Goal: Navigation & Orientation: Find specific page/section

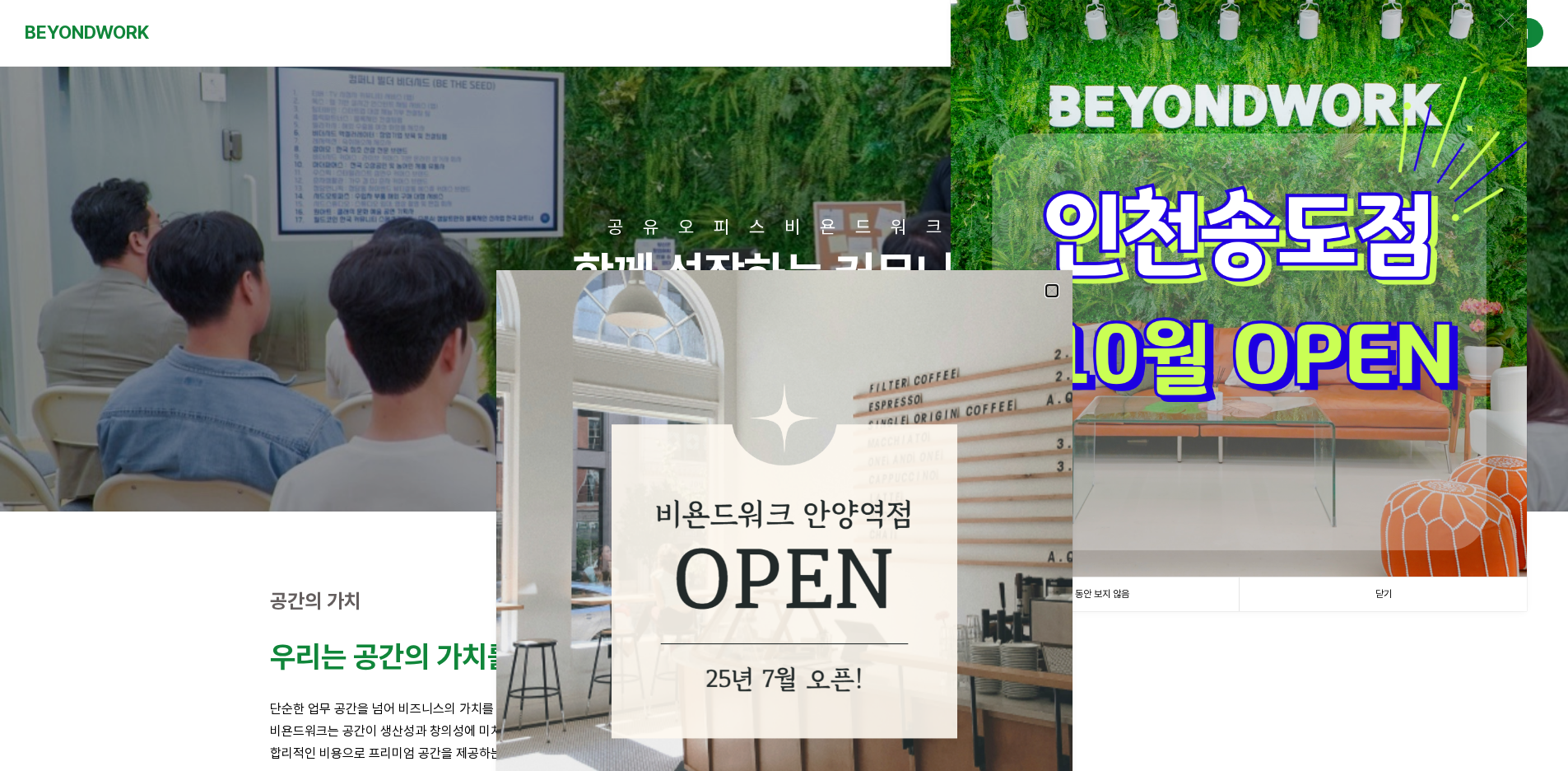
click at [1046, 295] on link at bounding box center [1052, 291] width 15 height 15
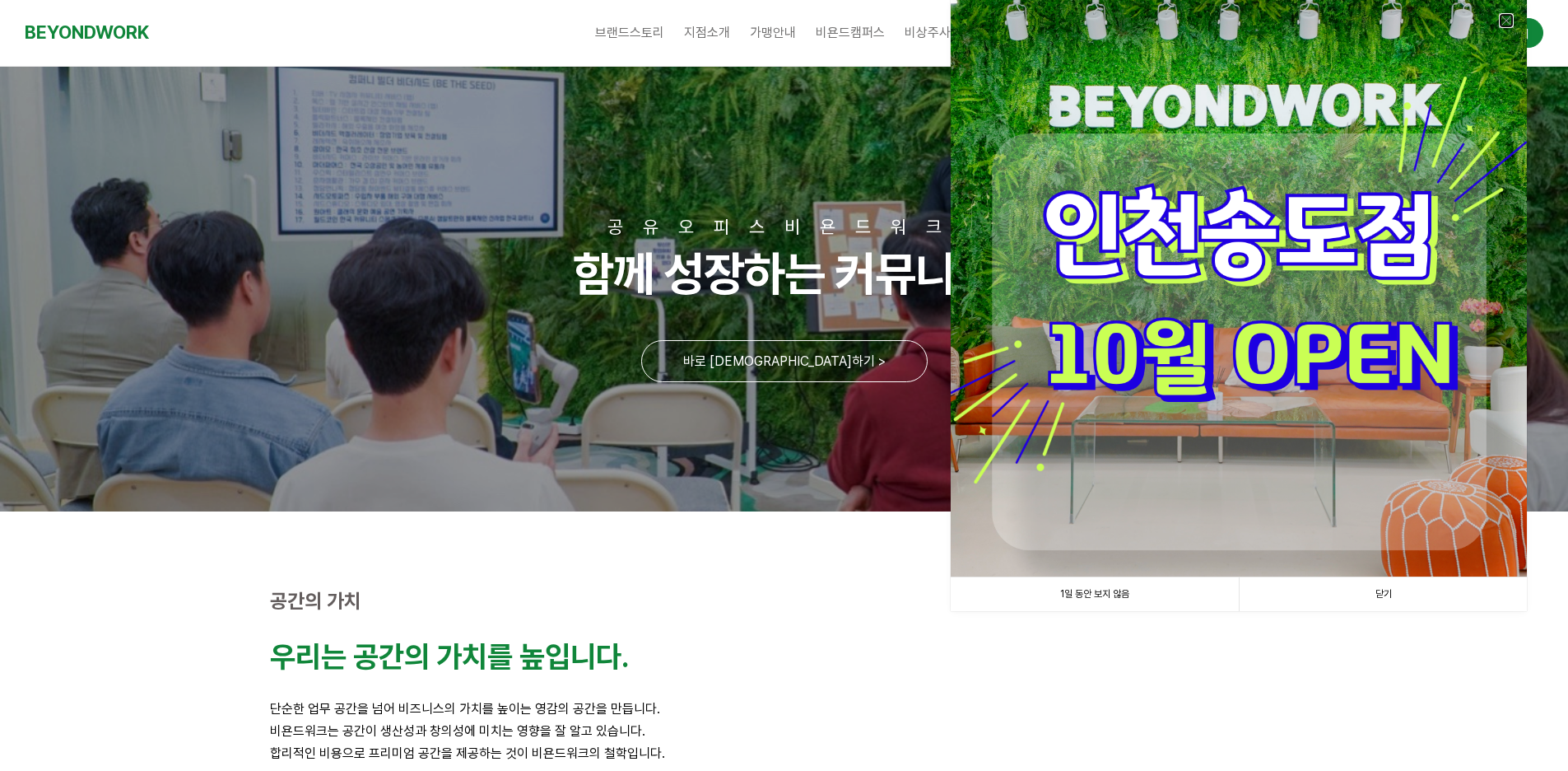
click at [1507, 25] on link at bounding box center [1506, 20] width 15 height 15
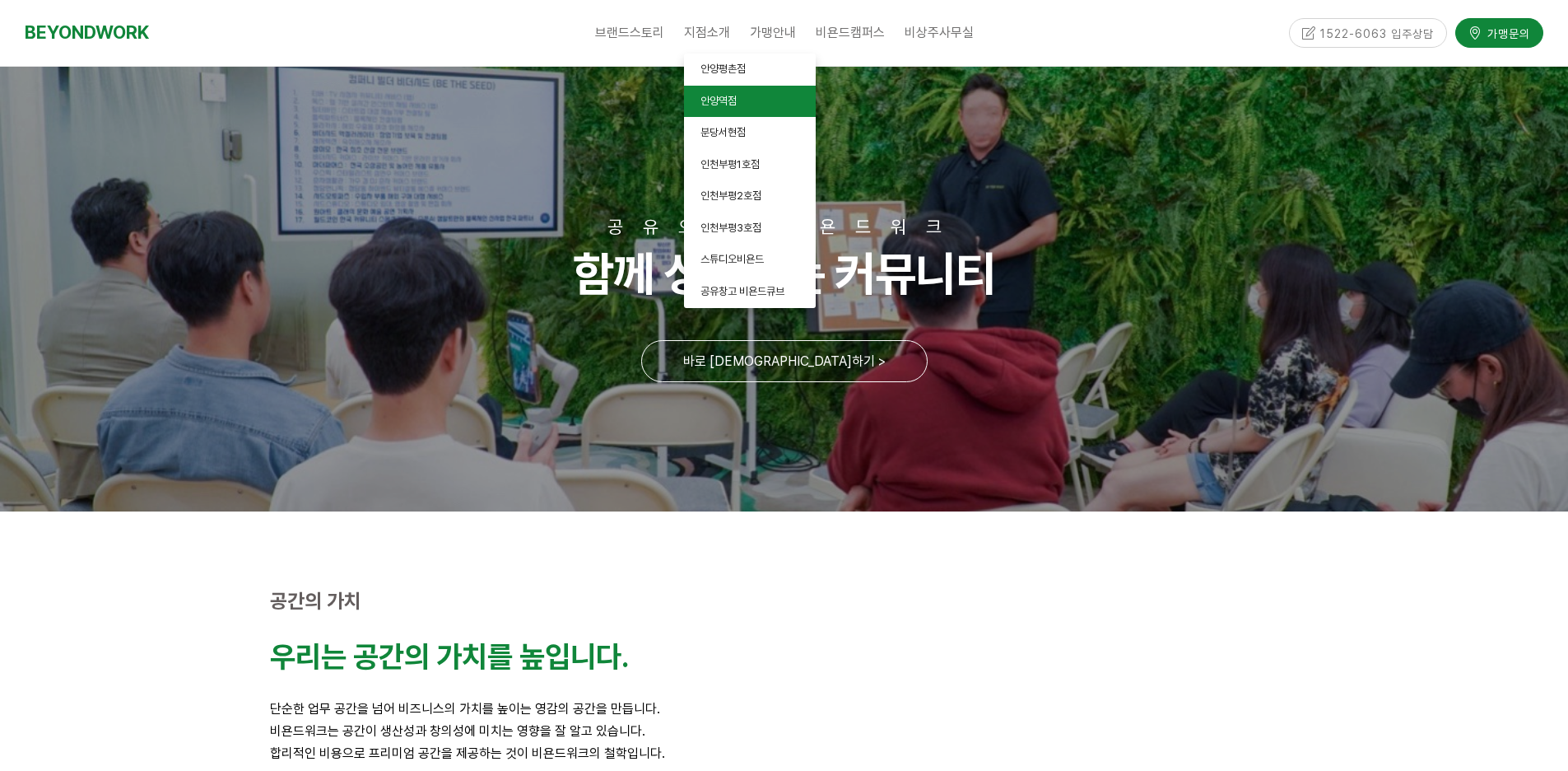
click at [722, 101] on span "안양역점" at bounding box center [719, 101] width 36 height 12
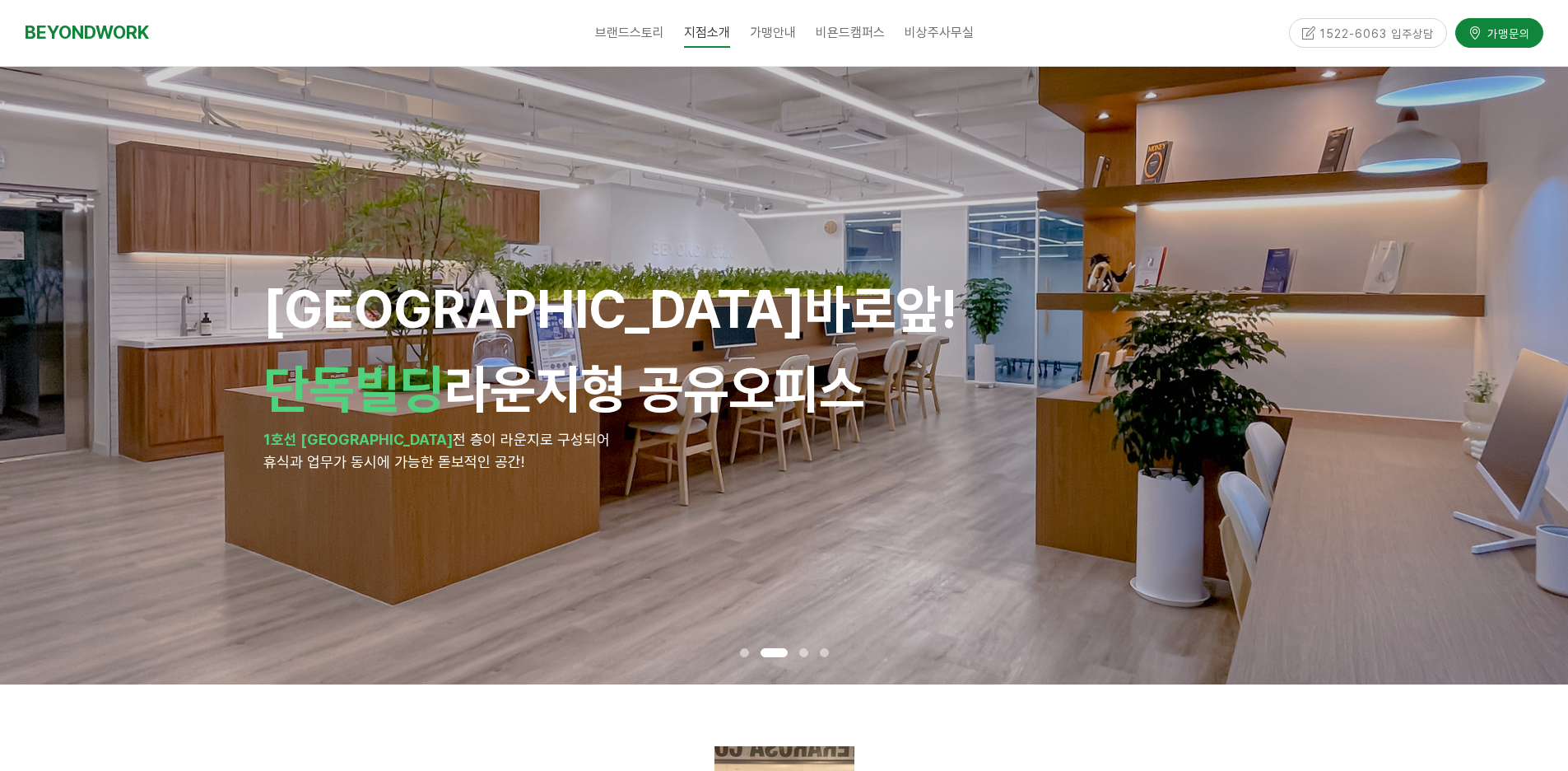
click at [803, 656] on span at bounding box center [803, 652] width 9 height 9
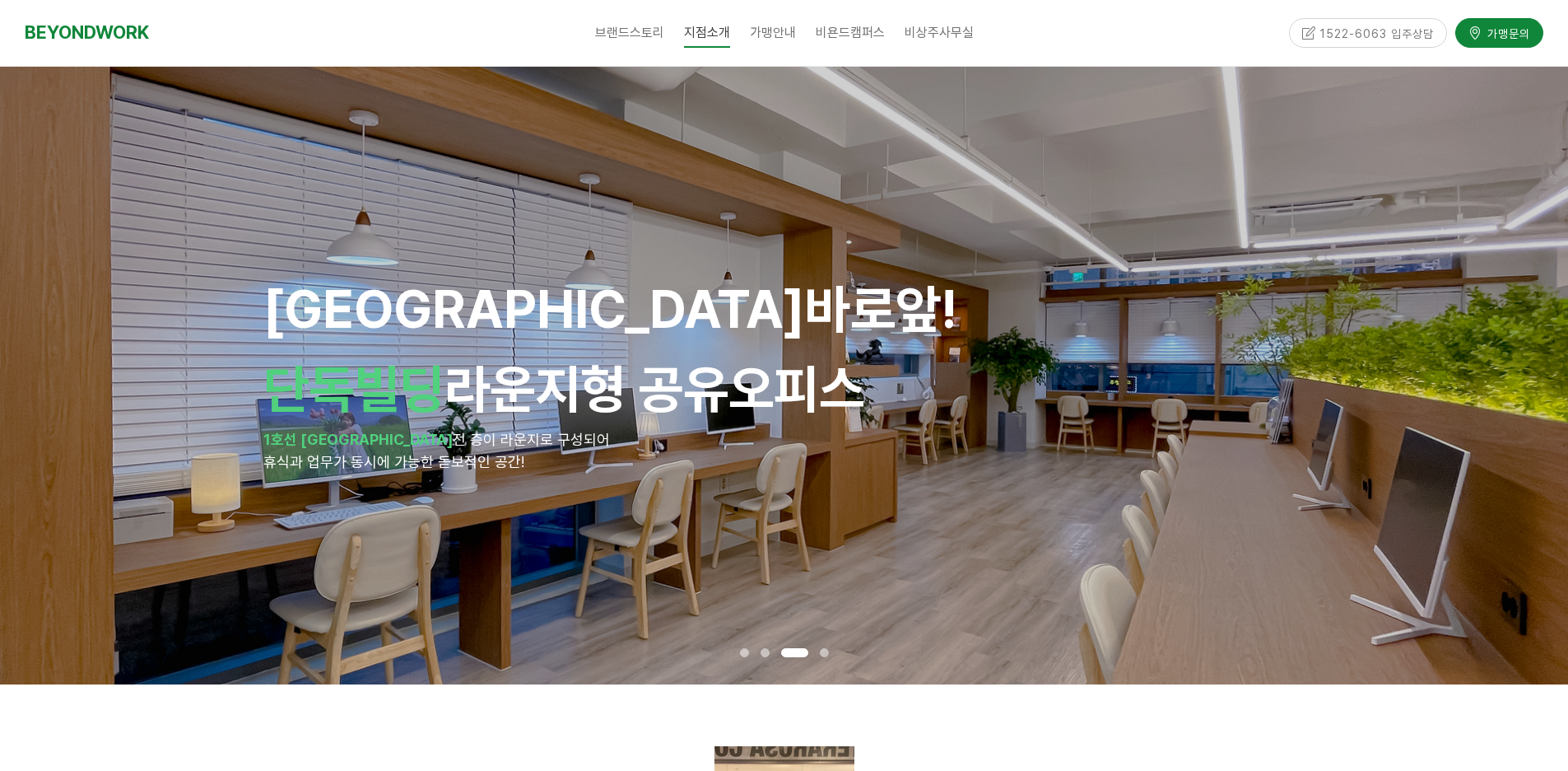
click at [824, 656] on span at bounding box center [823, 652] width 9 height 9
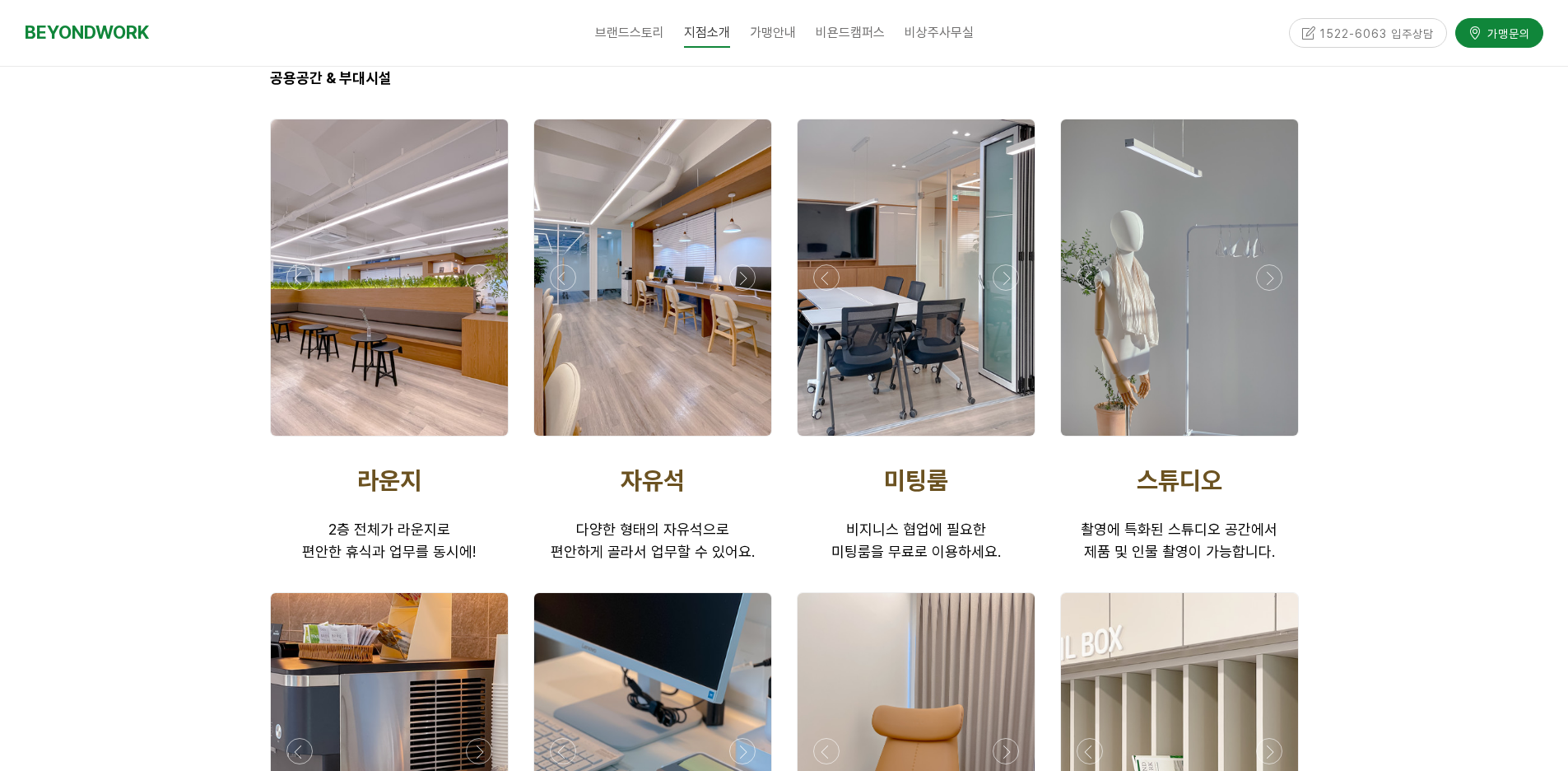
scroll to position [2306, 0]
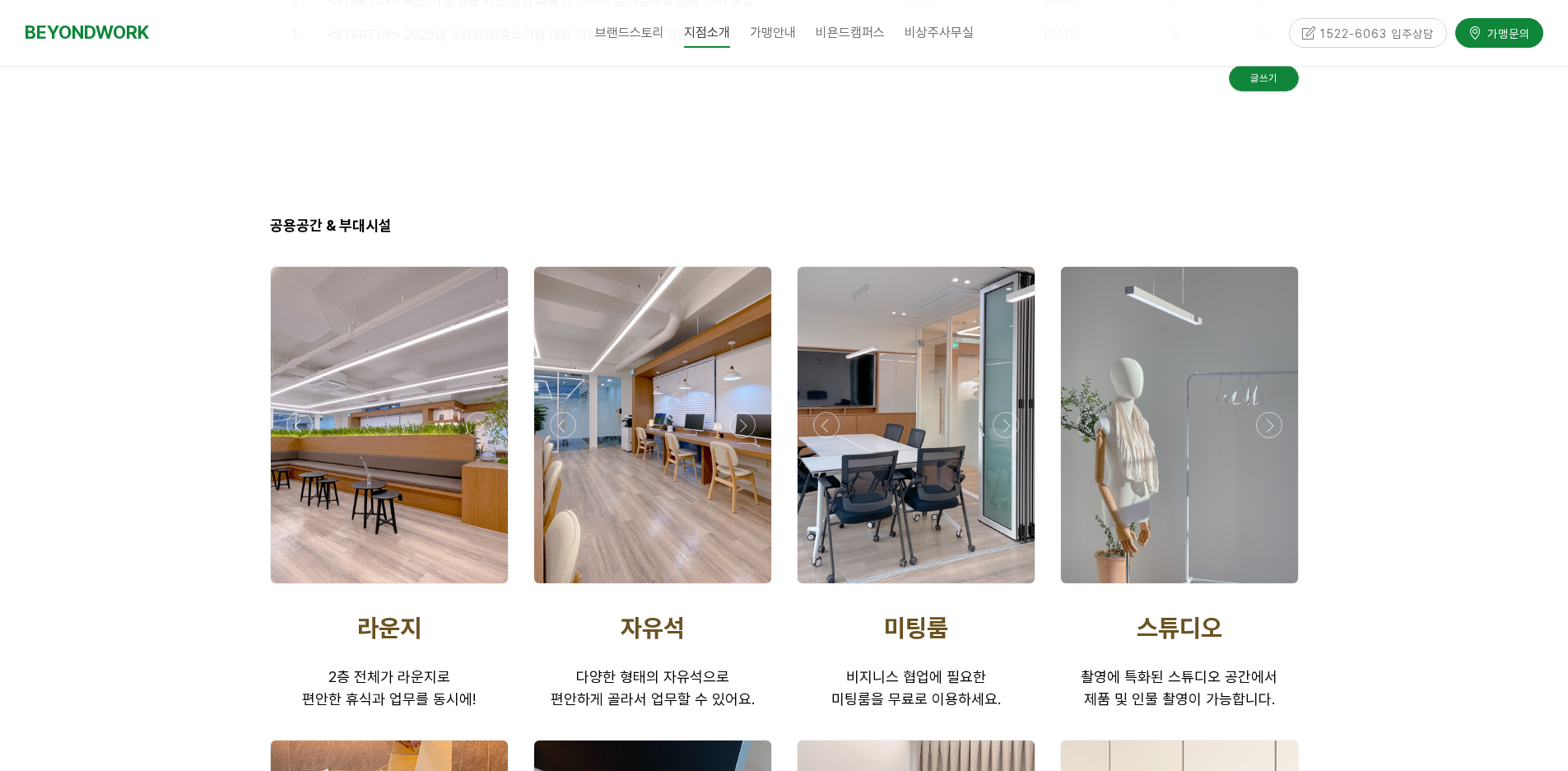
click at [470, 588] on div at bounding box center [388, 588] width 247 height 0
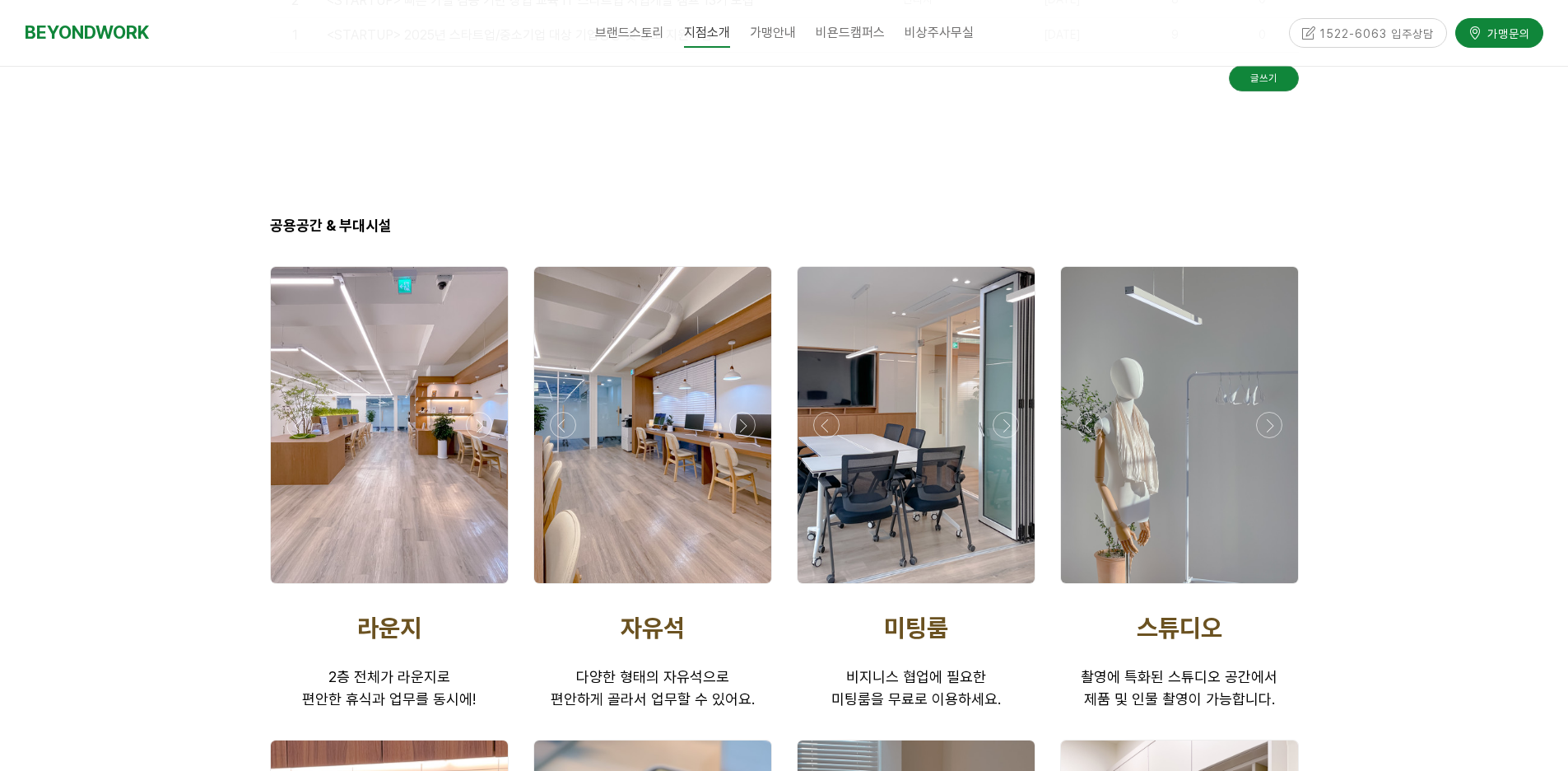
click at [470, 588] on div at bounding box center [388, 588] width 247 height 0
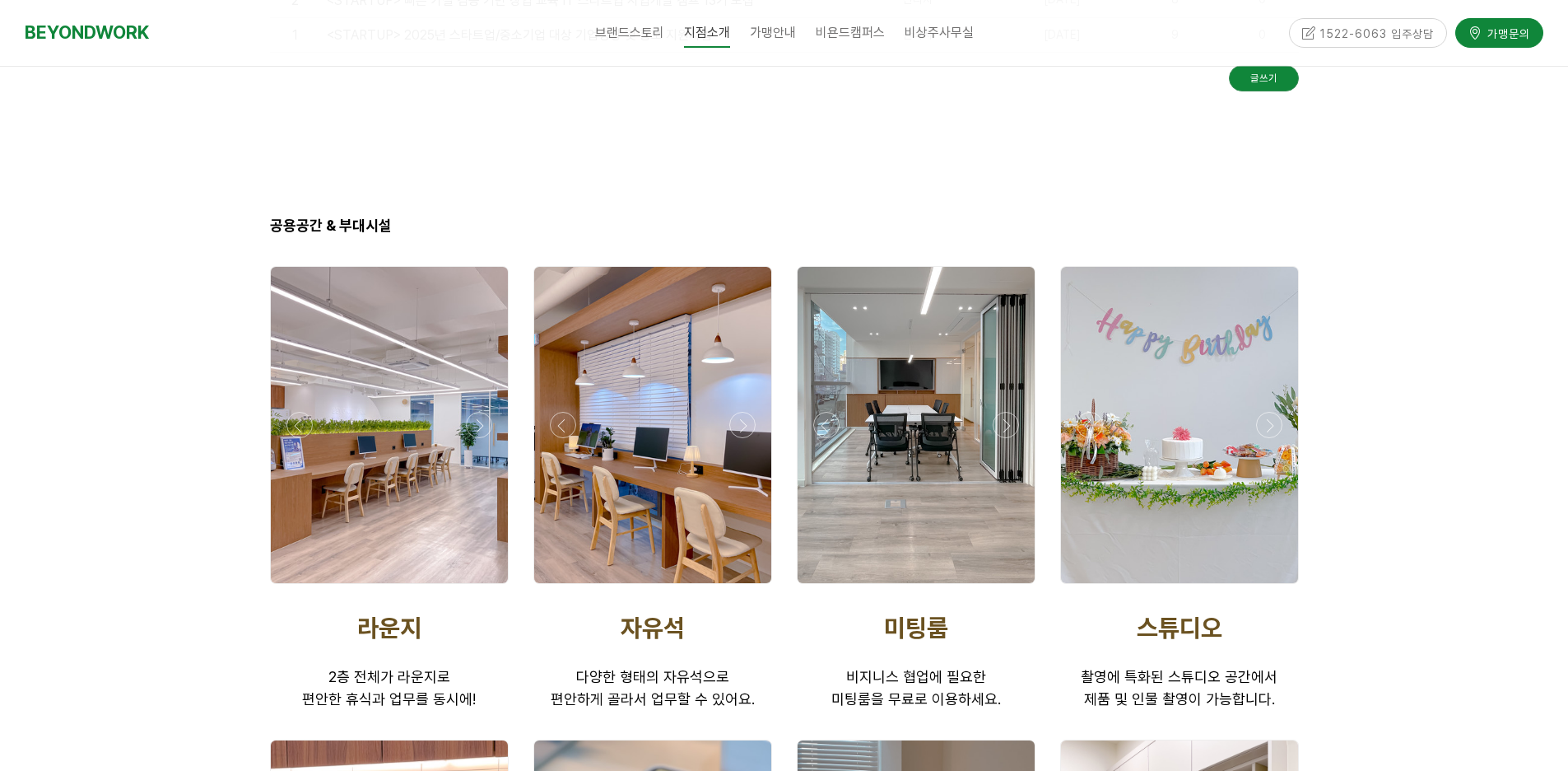
click at [470, 588] on div at bounding box center [388, 588] width 247 height 0
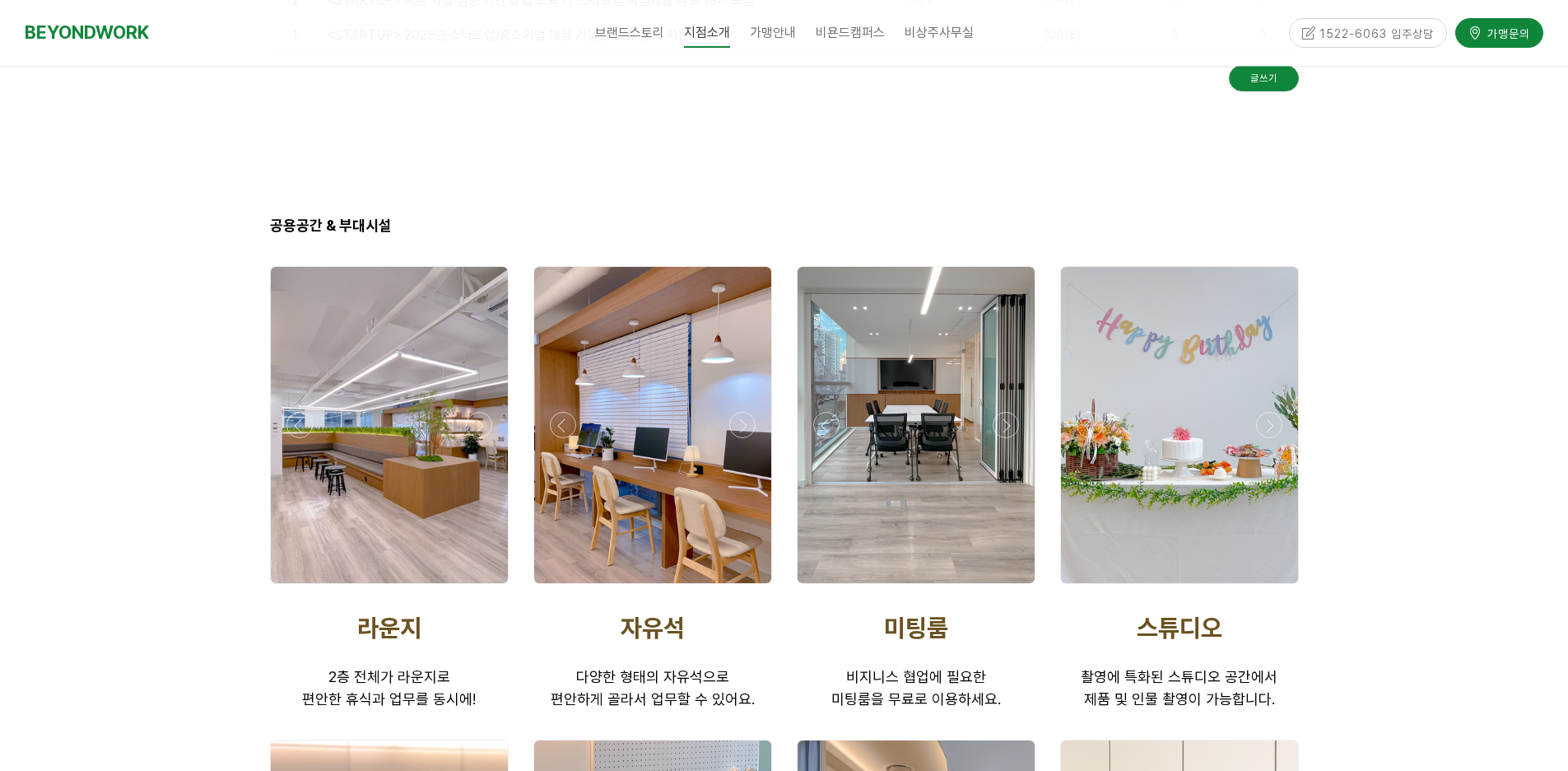
click at [470, 588] on div at bounding box center [388, 588] width 247 height 0
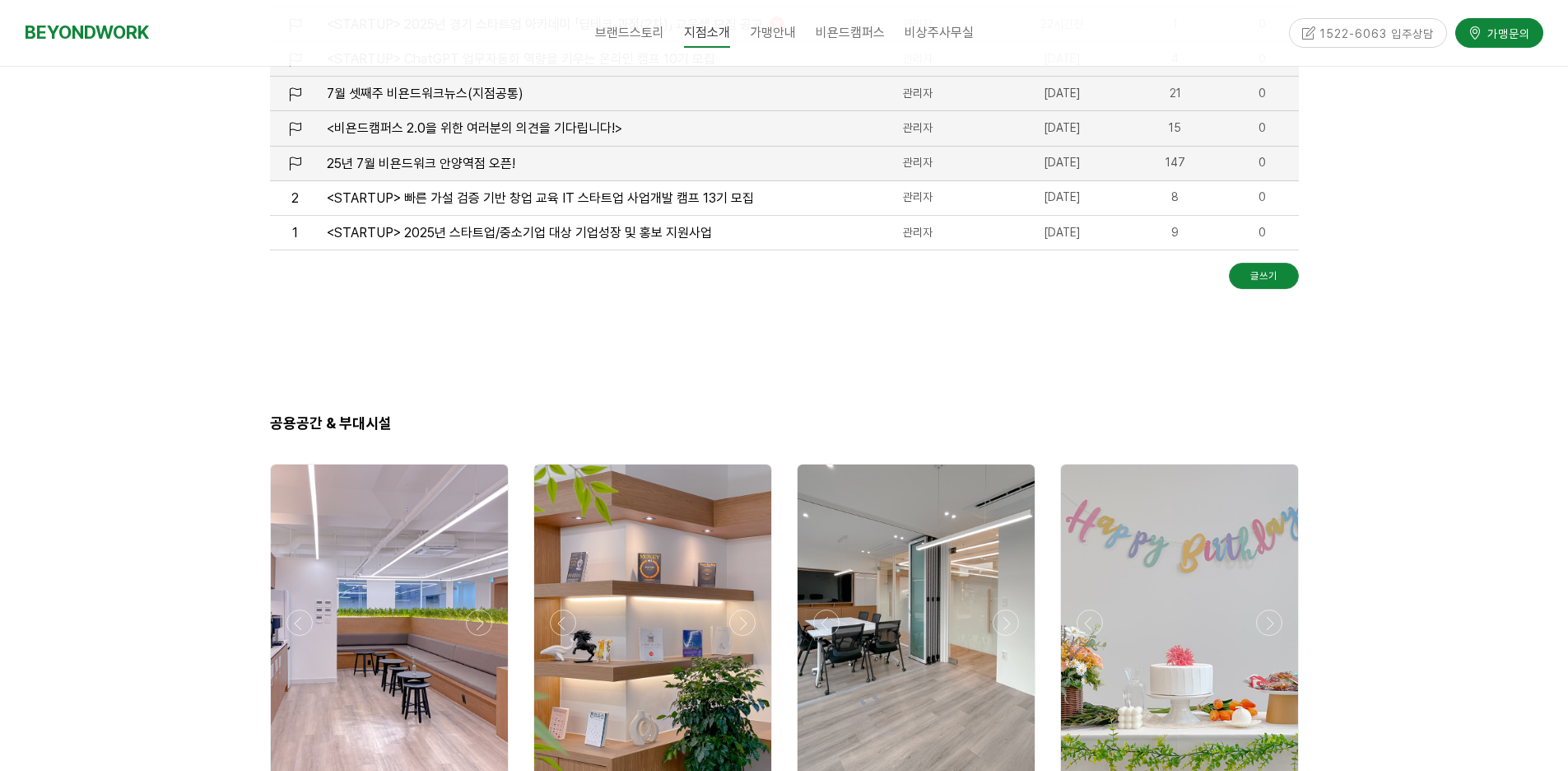
scroll to position [2224, 0]
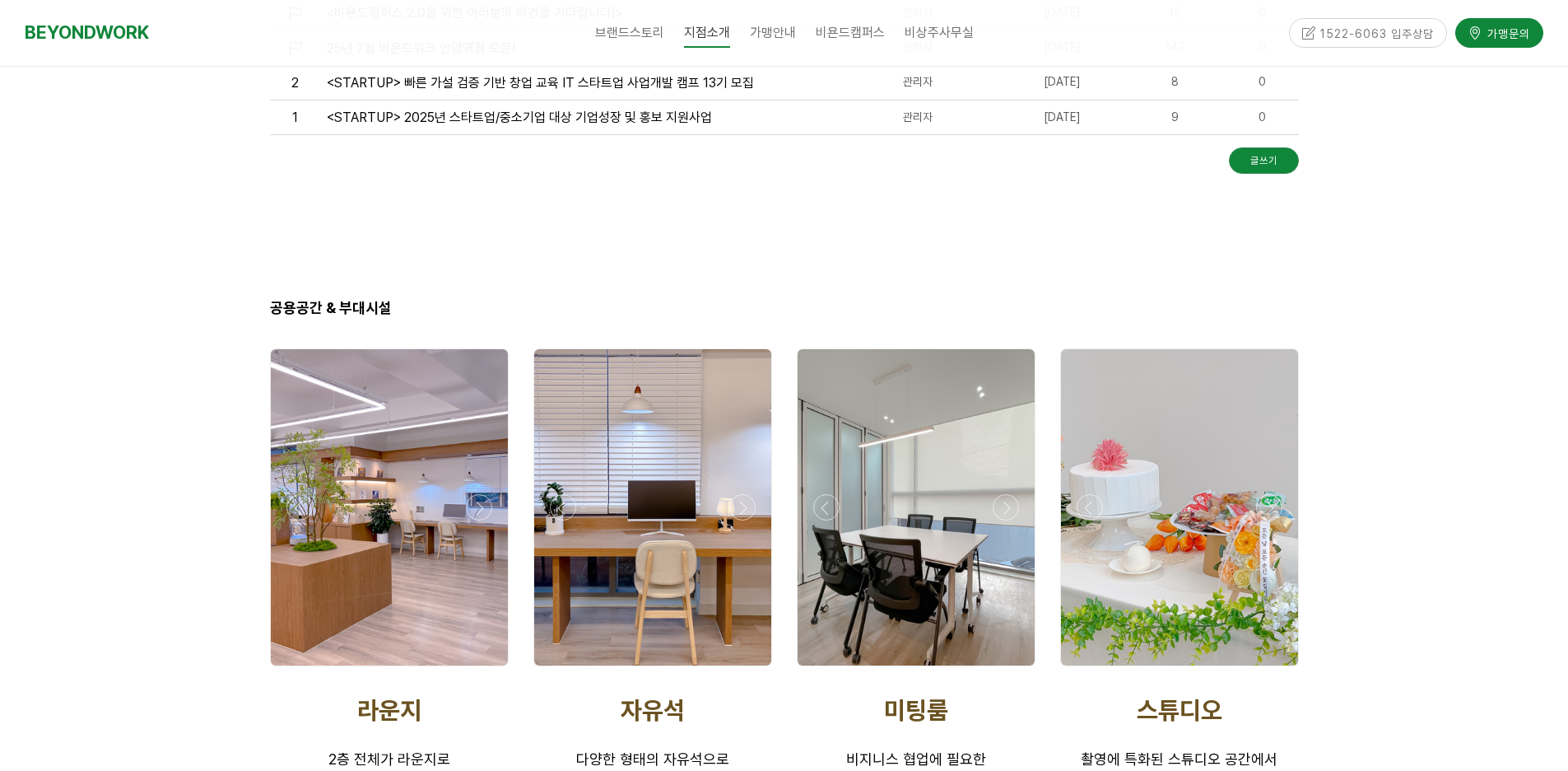
click at [380, 463] on div at bounding box center [389, 507] width 238 height 317
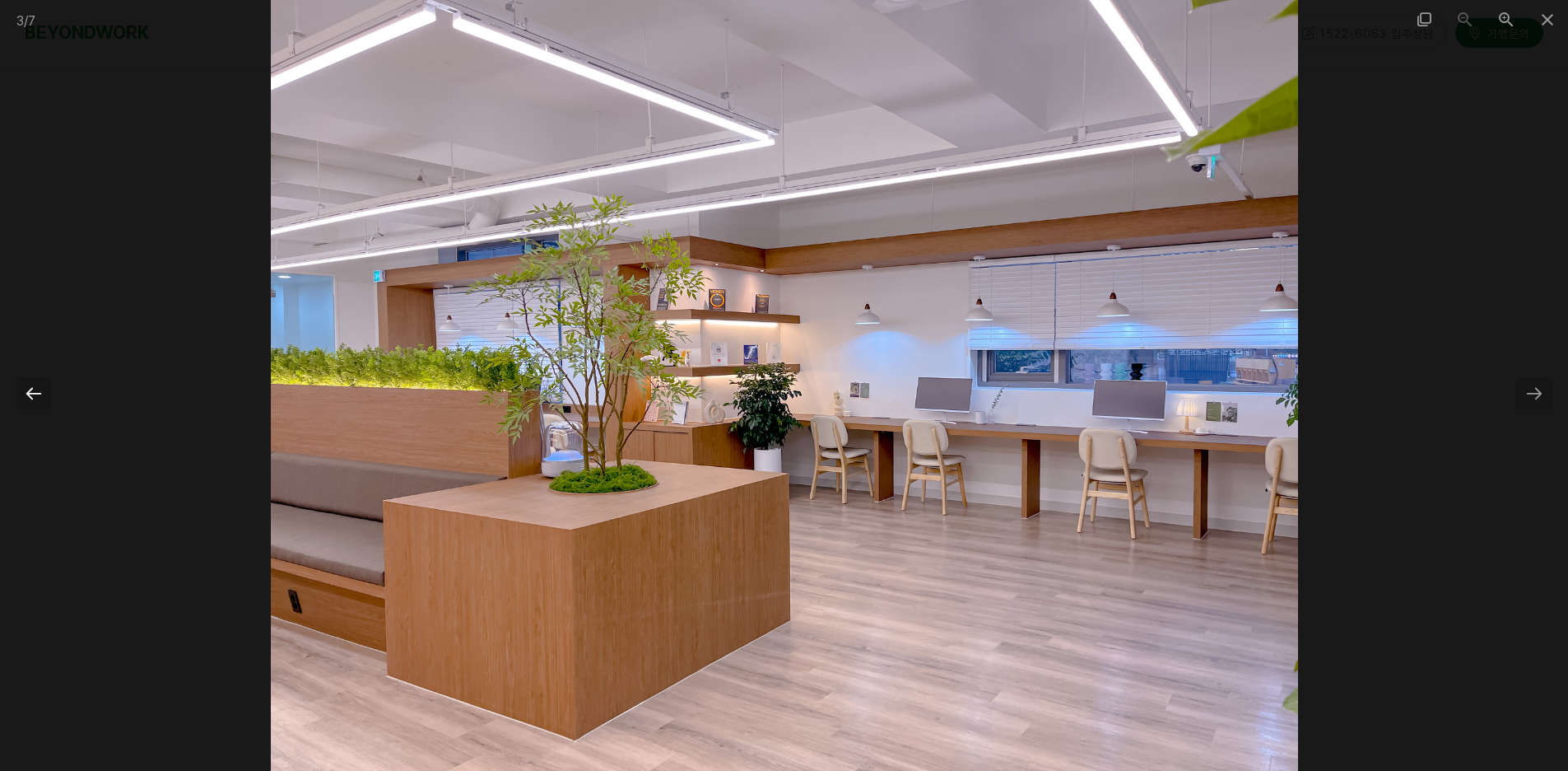
click at [27, 395] on div at bounding box center [33, 393] width 35 height 32
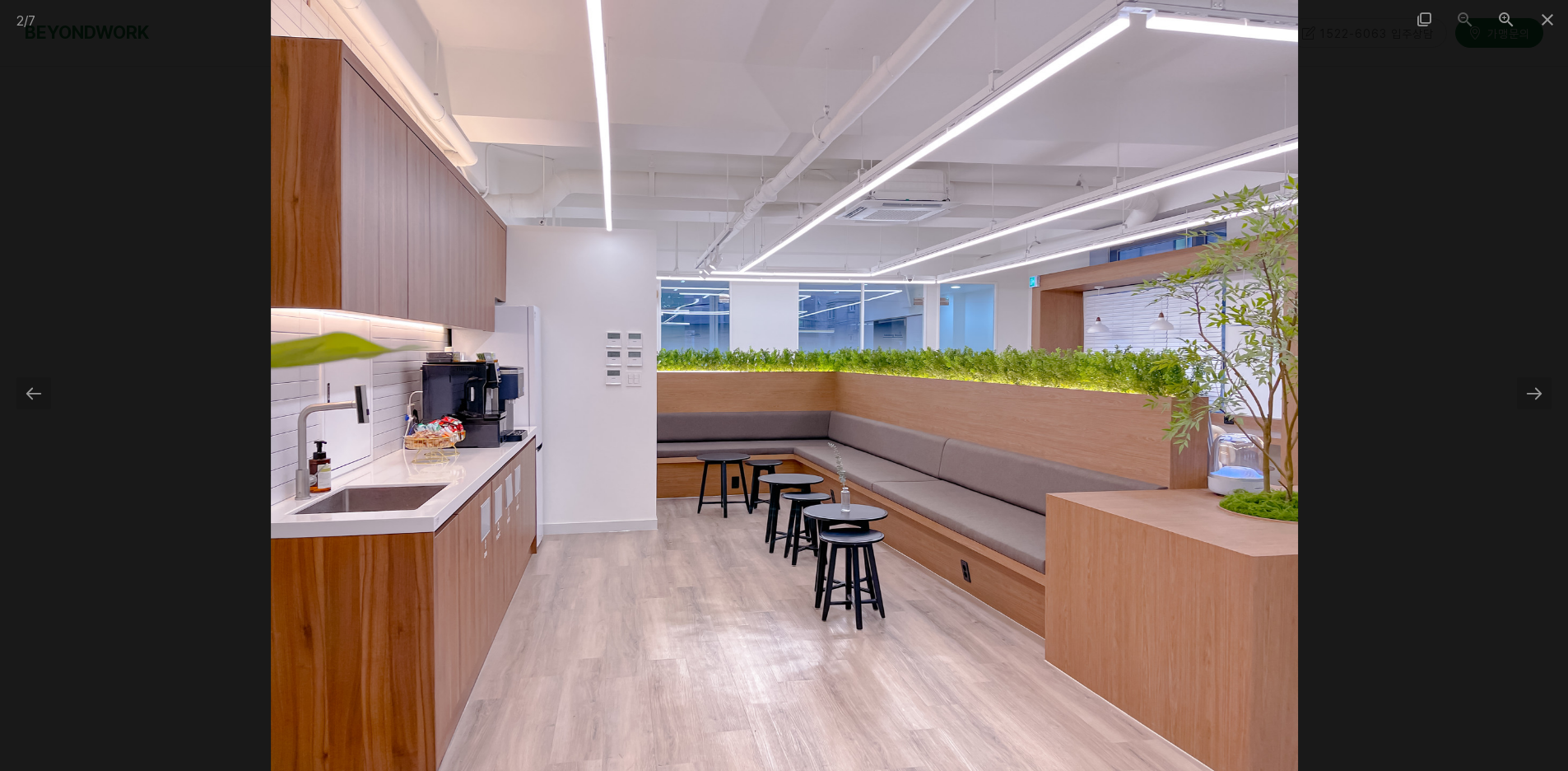
scroll to position [1976, 0]
click at [1543, 387] on div at bounding box center [1534, 393] width 35 height 32
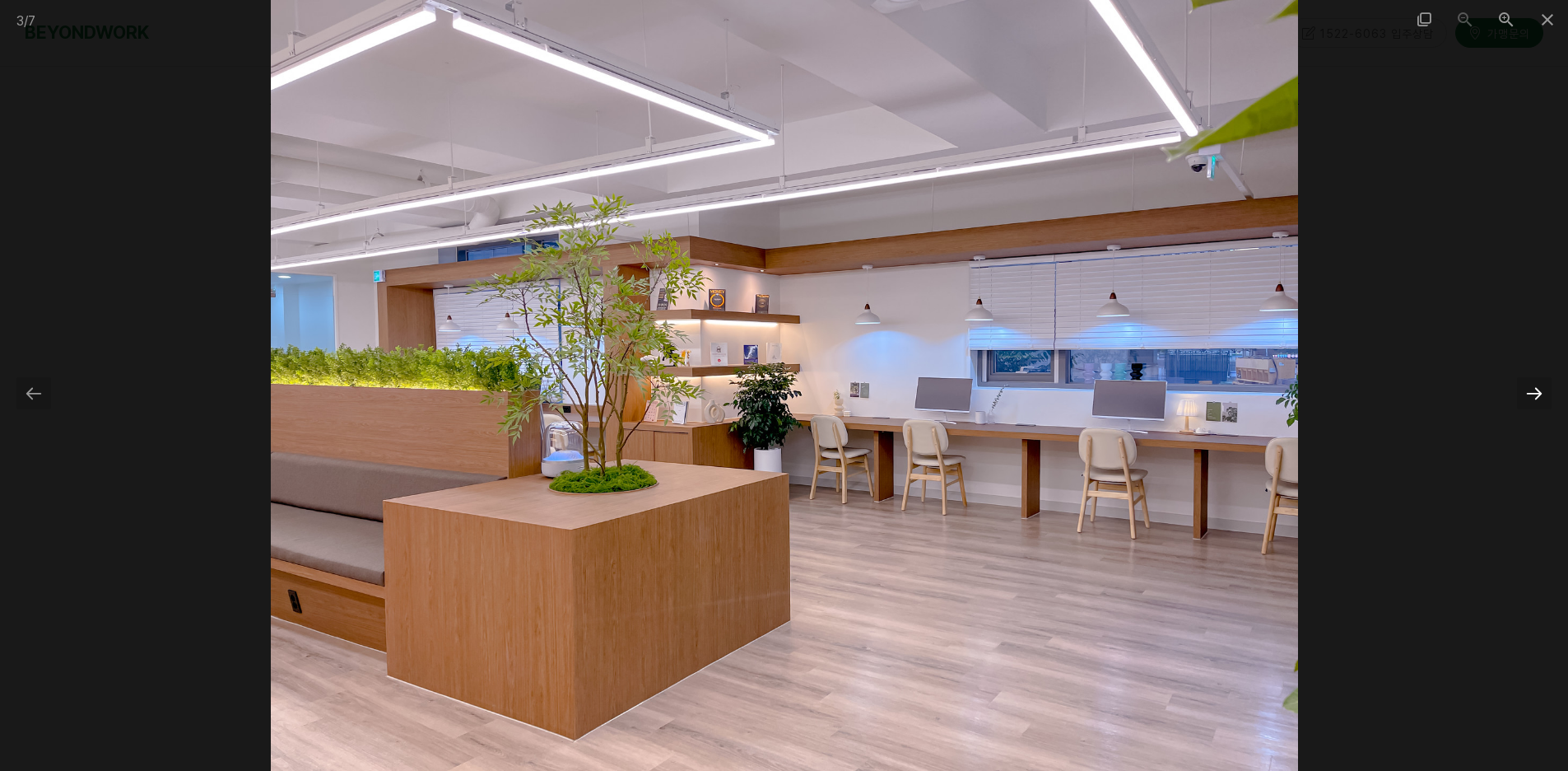
click at [1543, 387] on div at bounding box center [1534, 393] width 35 height 32
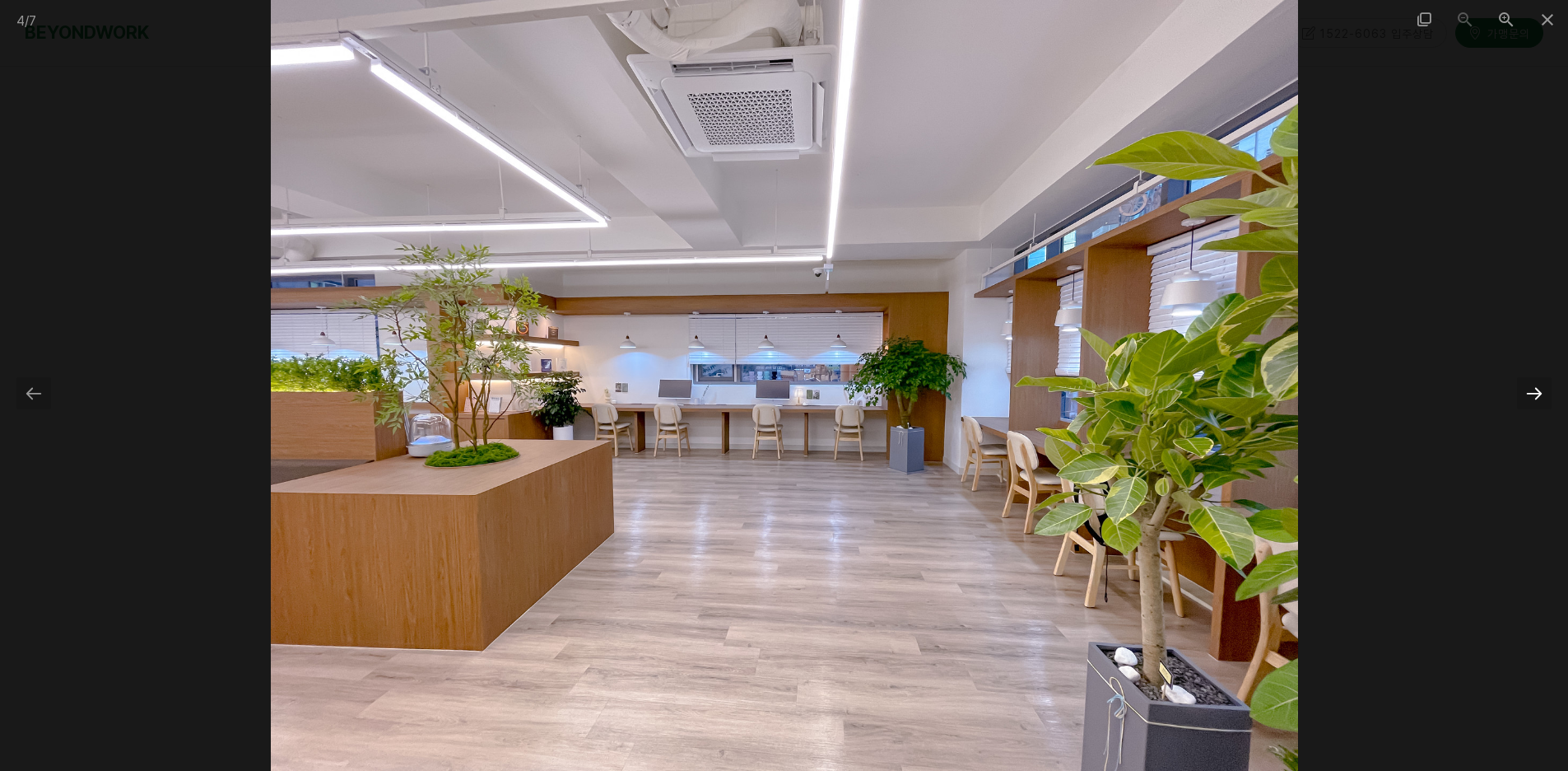
click at [1543, 387] on div at bounding box center [1534, 393] width 35 height 32
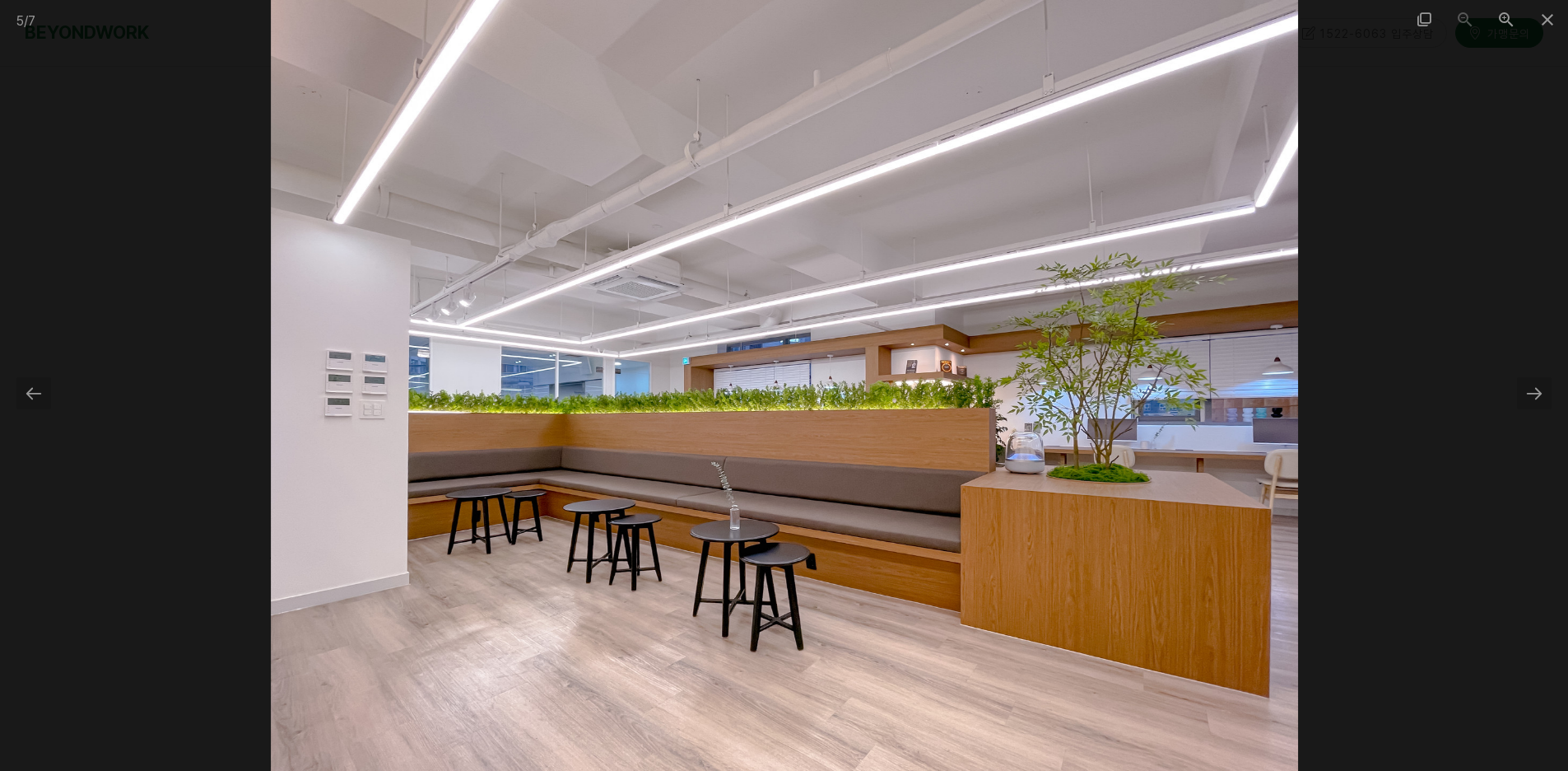
scroll to position [1318, 0]
click at [1543, 391] on div at bounding box center [1534, 393] width 35 height 32
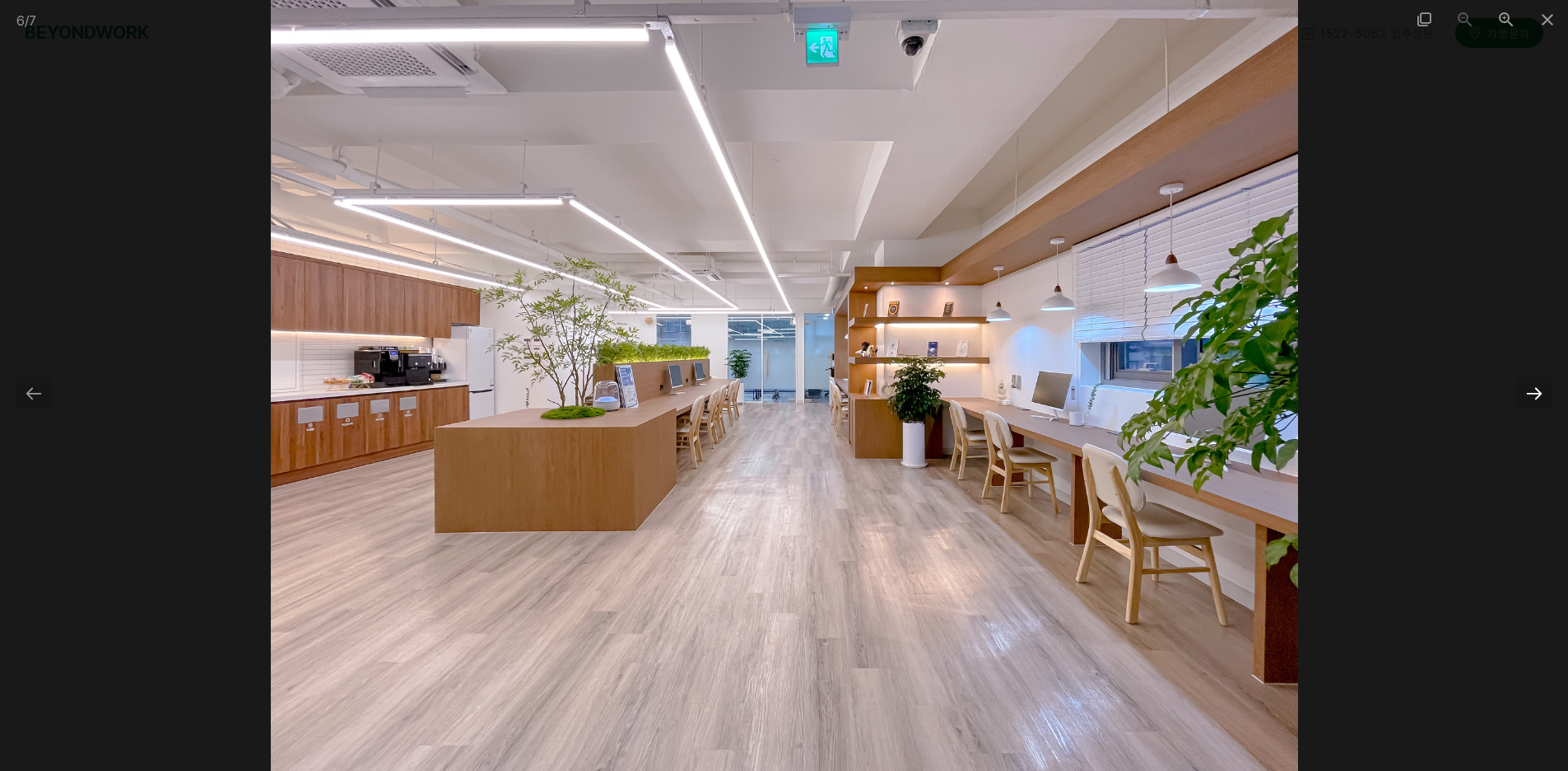
click at [1543, 391] on div at bounding box center [1534, 393] width 35 height 32
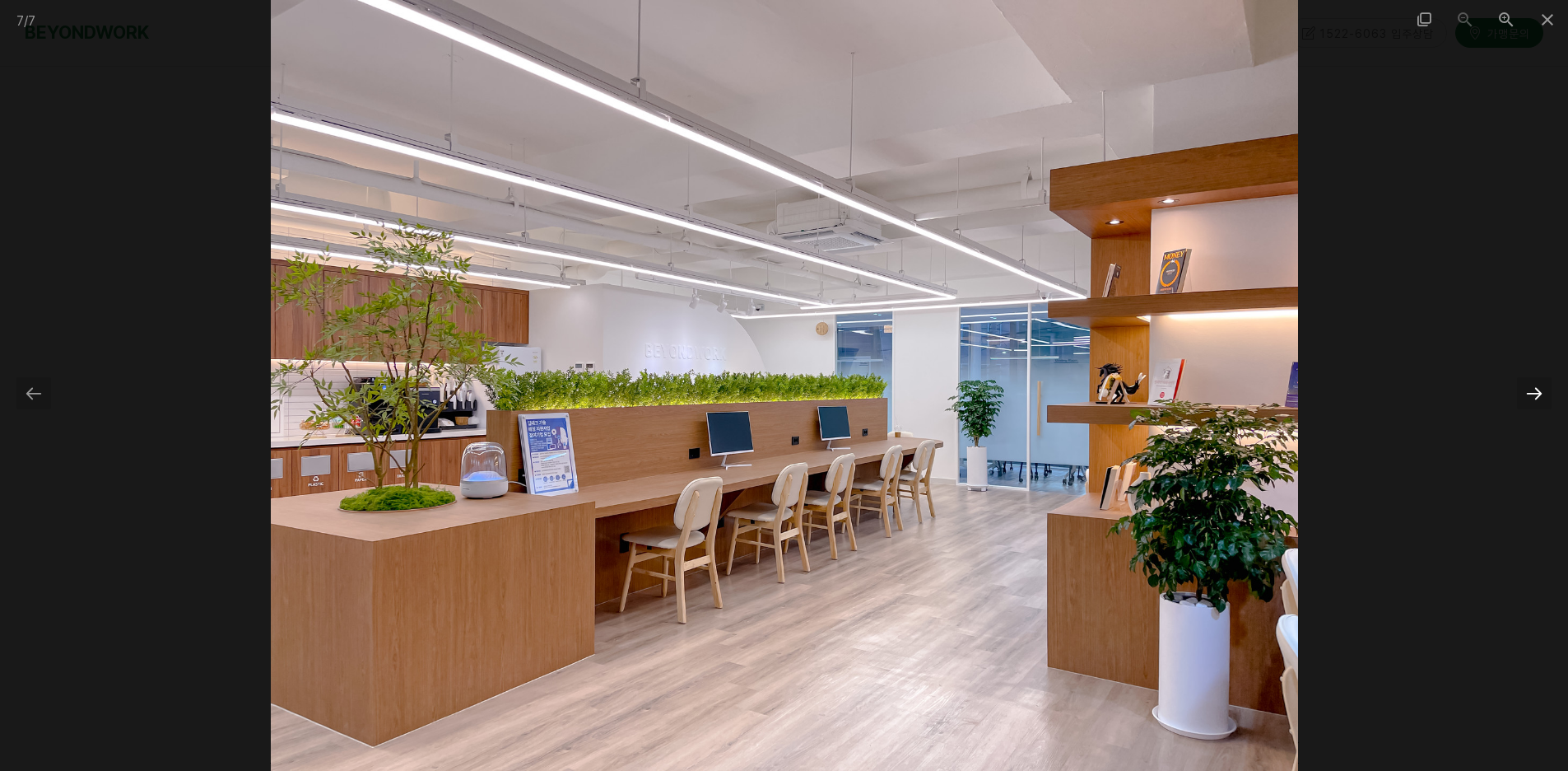
click at [1543, 391] on div at bounding box center [1534, 393] width 35 height 32
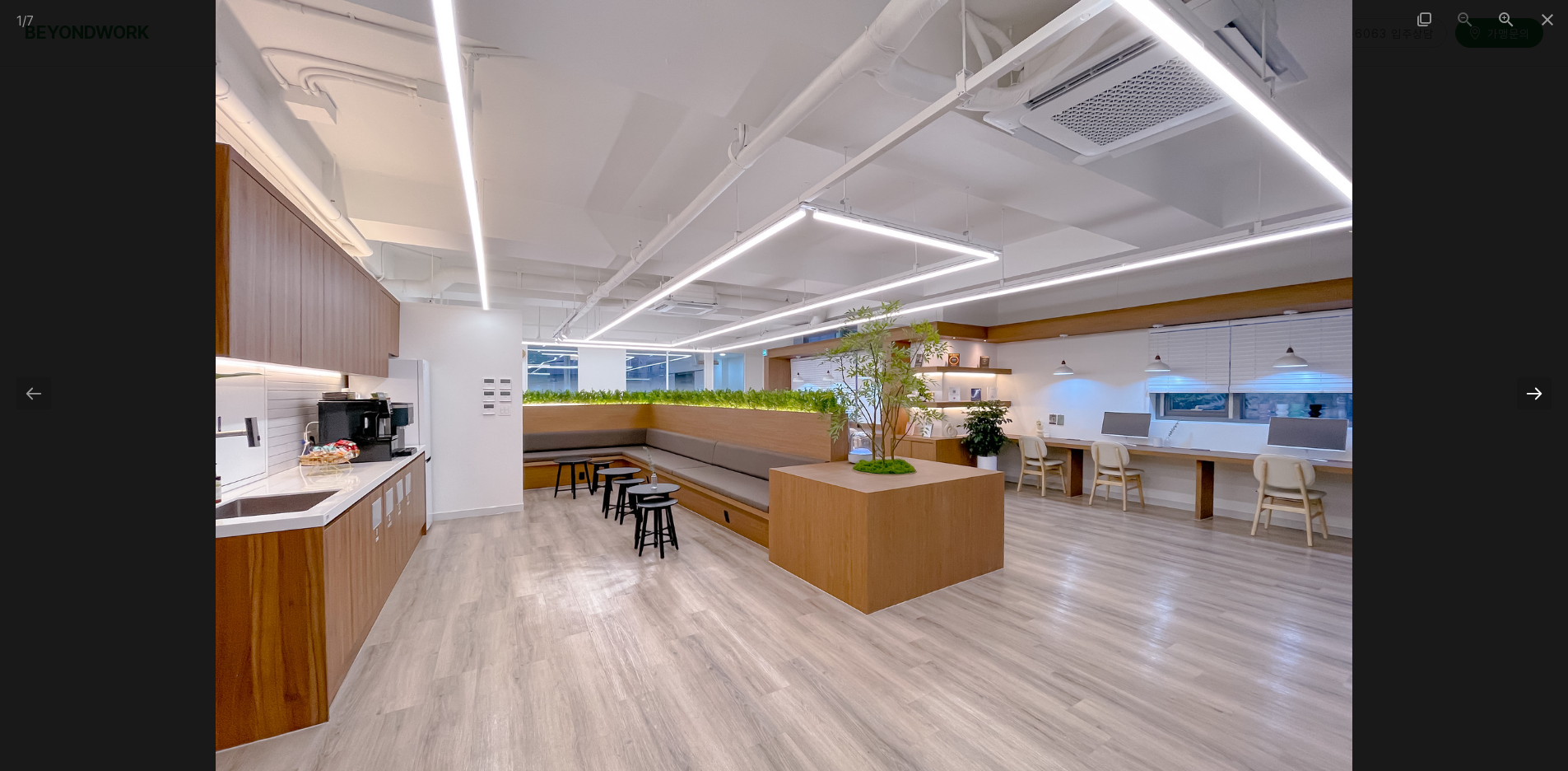
click at [1543, 391] on div at bounding box center [1534, 393] width 35 height 32
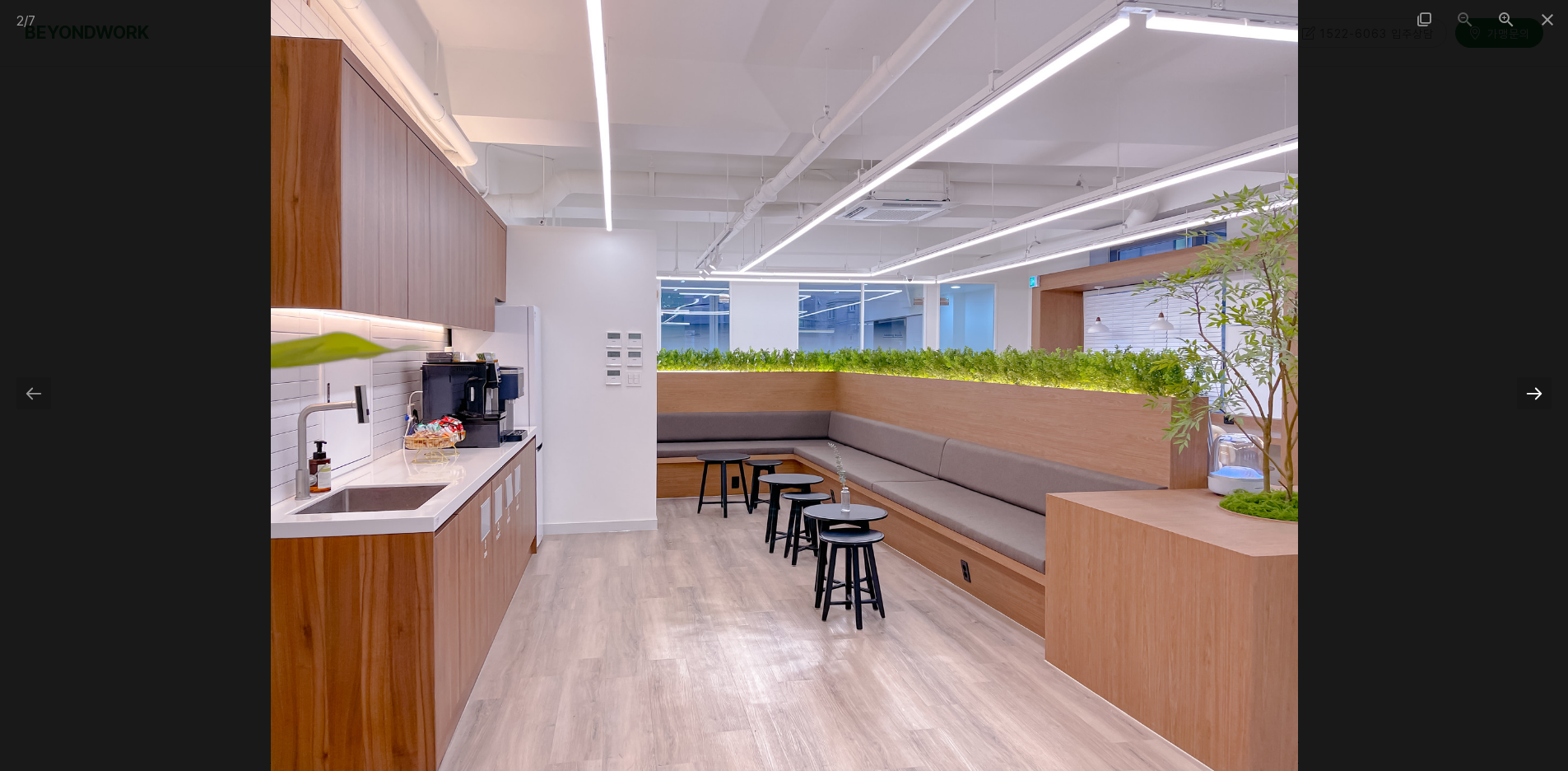
click at [1543, 391] on div at bounding box center [1534, 393] width 35 height 32
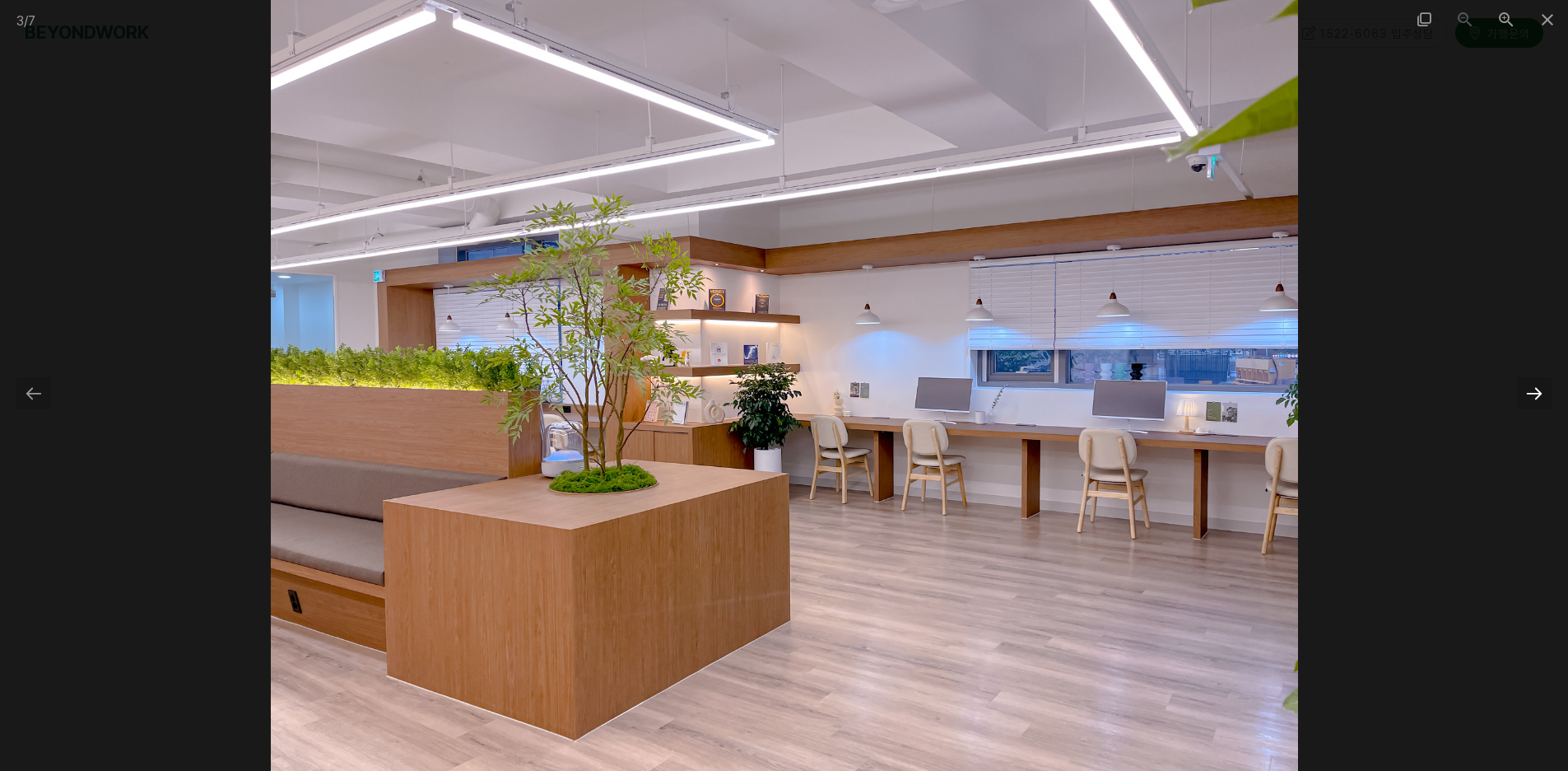
click at [1543, 391] on div at bounding box center [1534, 393] width 35 height 32
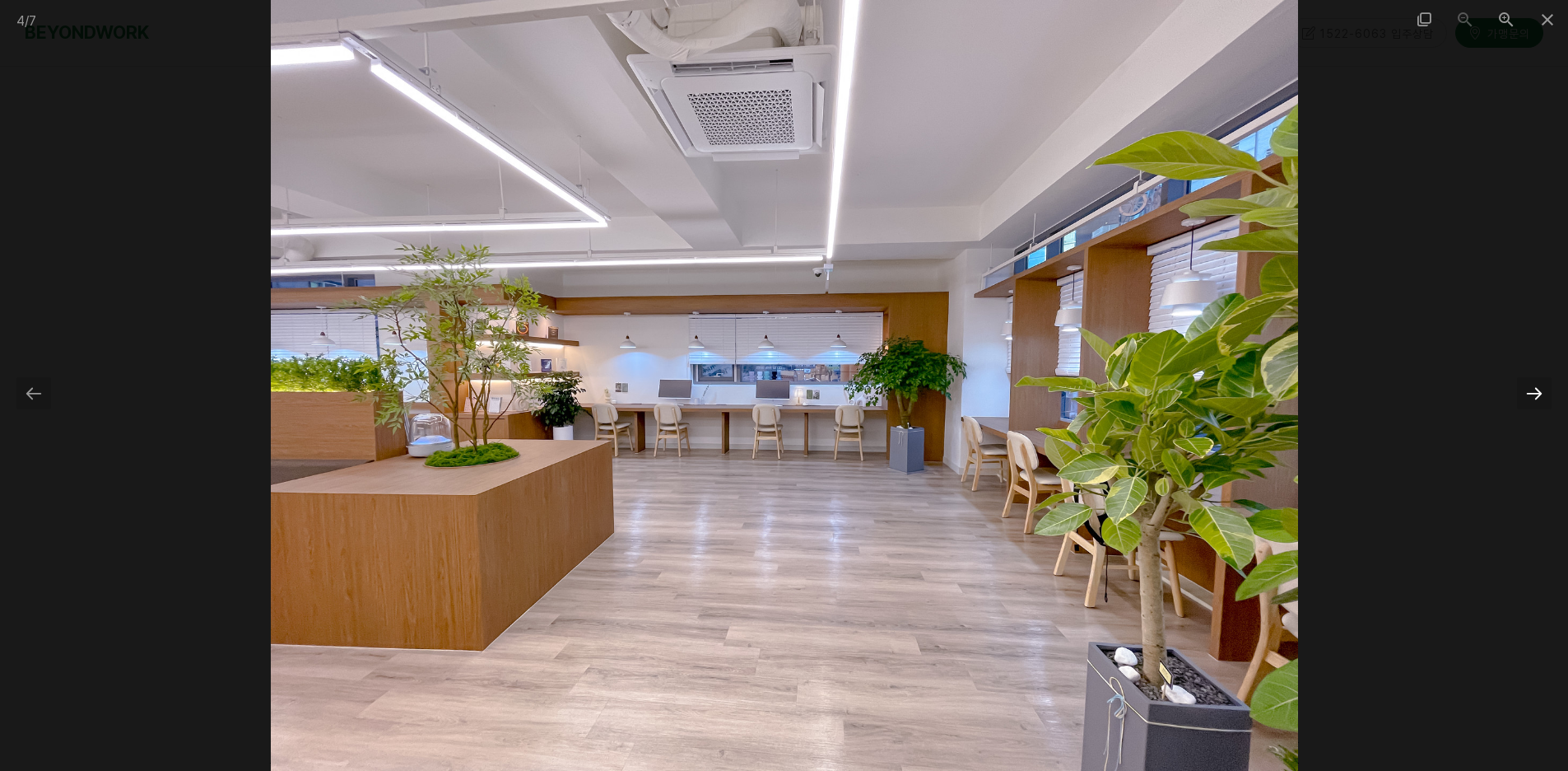
click at [1543, 391] on div at bounding box center [1534, 393] width 35 height 32
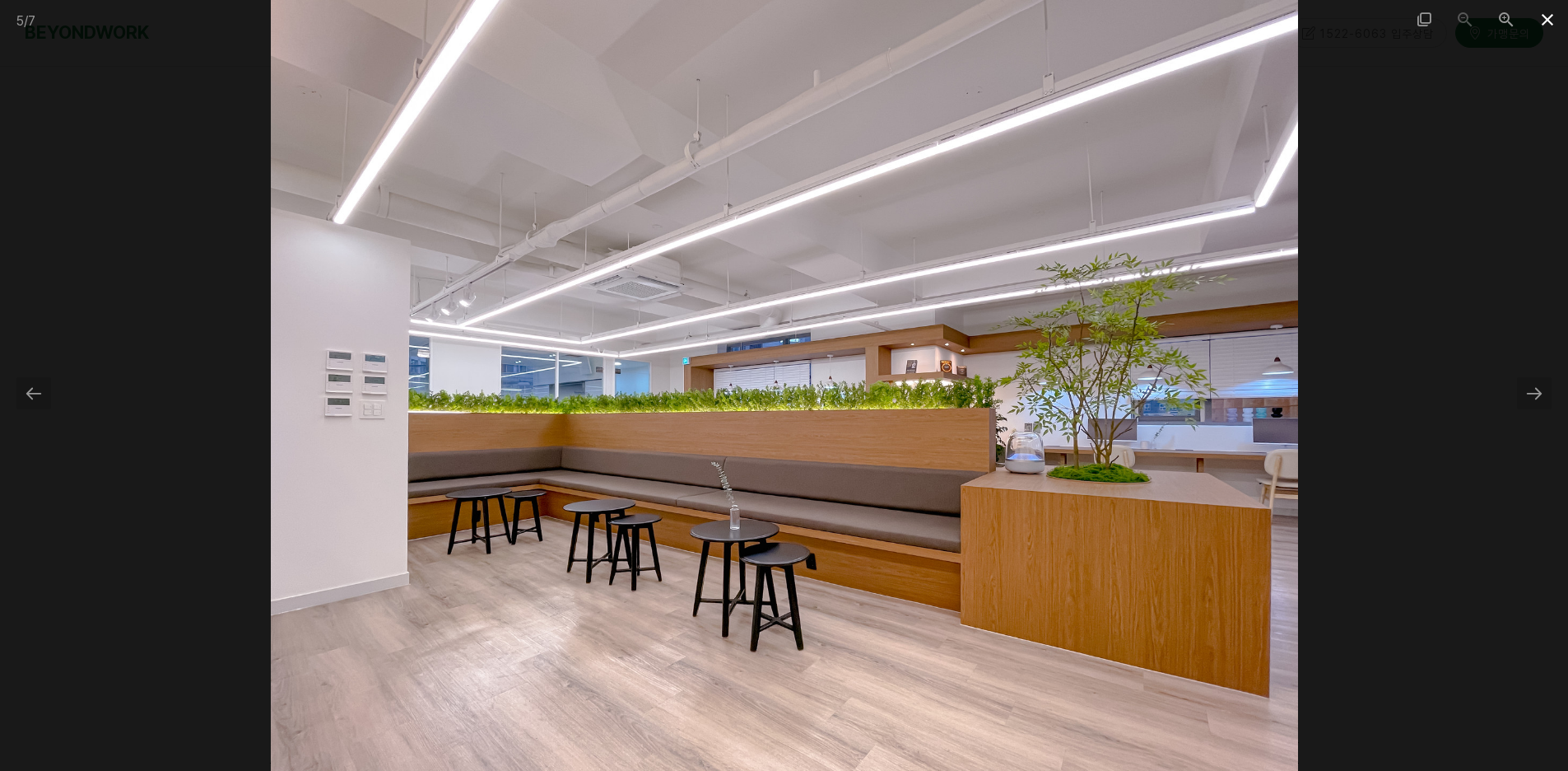
click at [1552, 18] on span at bounding box center [1547, 19] width 41 height 39
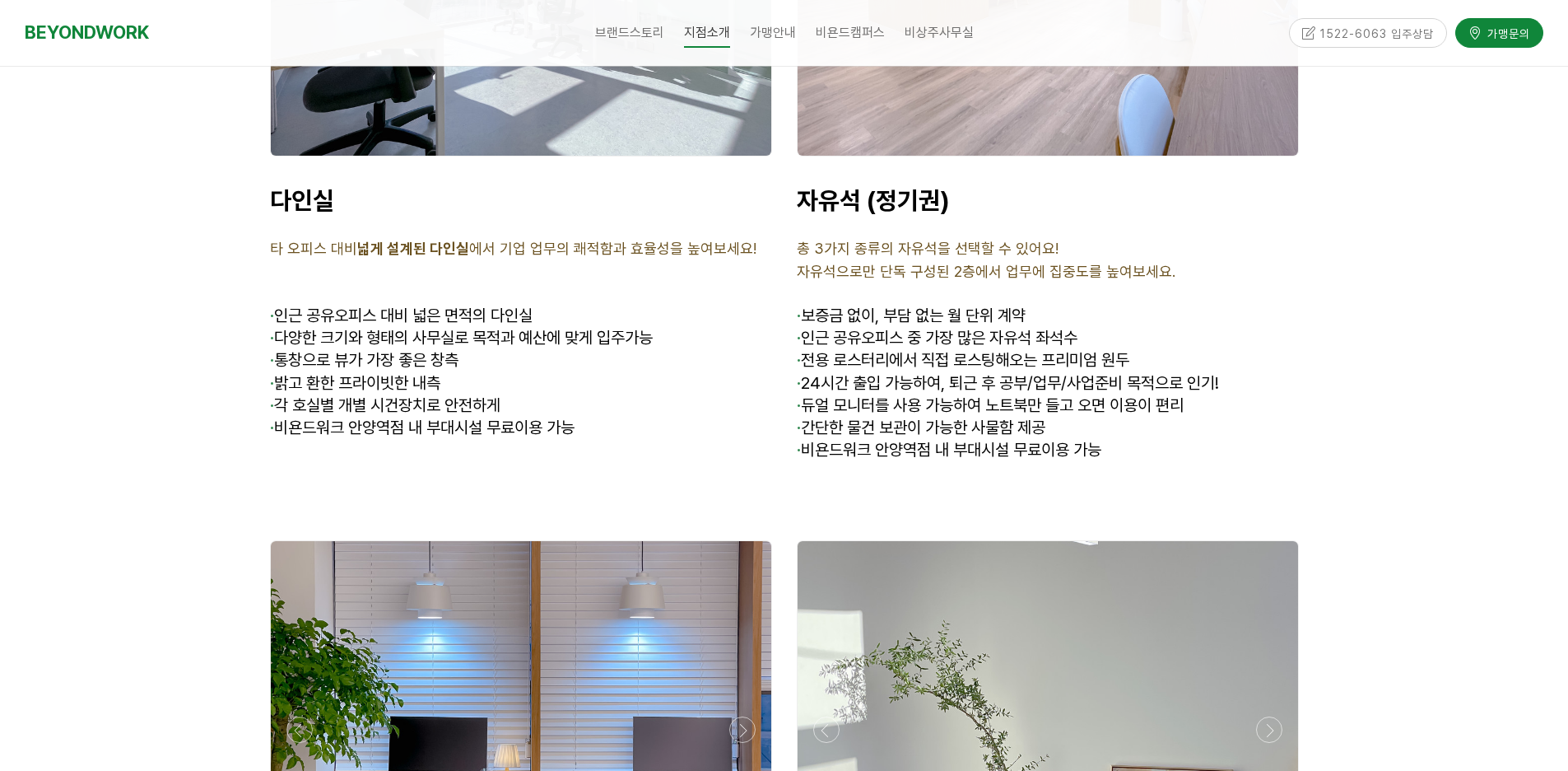
scroll to position [4483, 0]
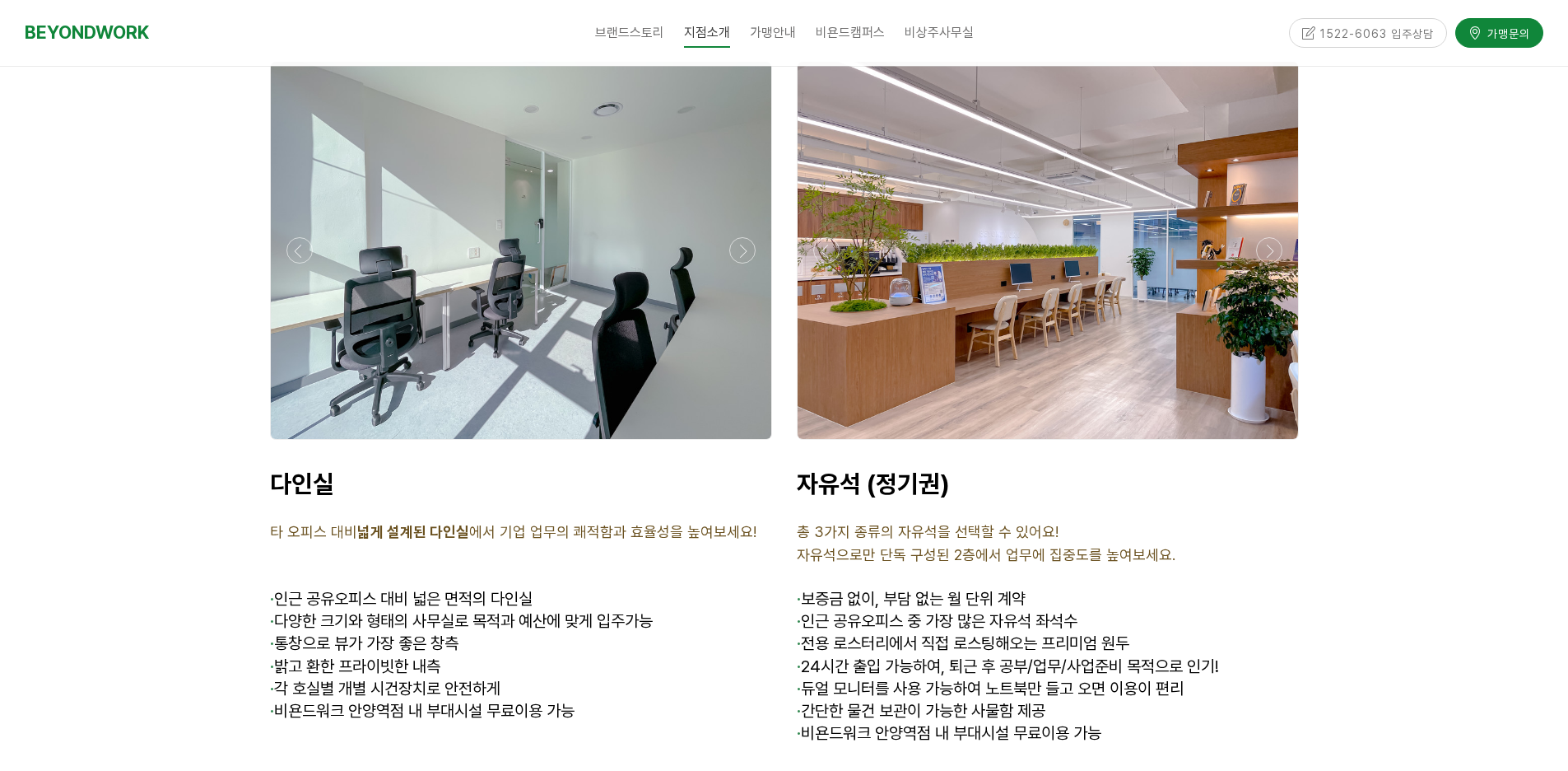
click at [1100, 229] on div at bounding box center [1047, 251] width 500 height 378
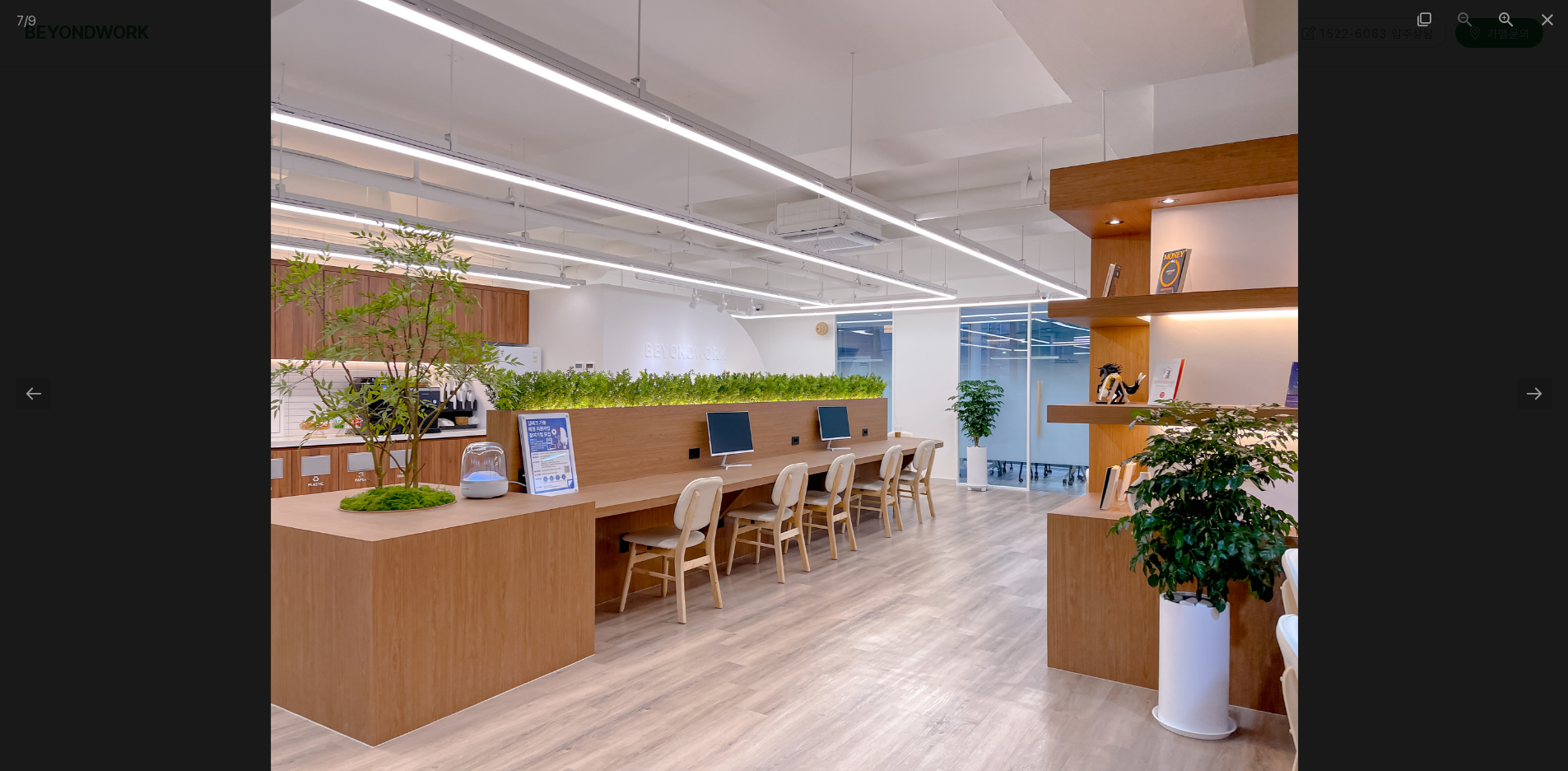
scroll to position [4154, 0]
